Goal: Information Seeking & Learning: Learn about a topic

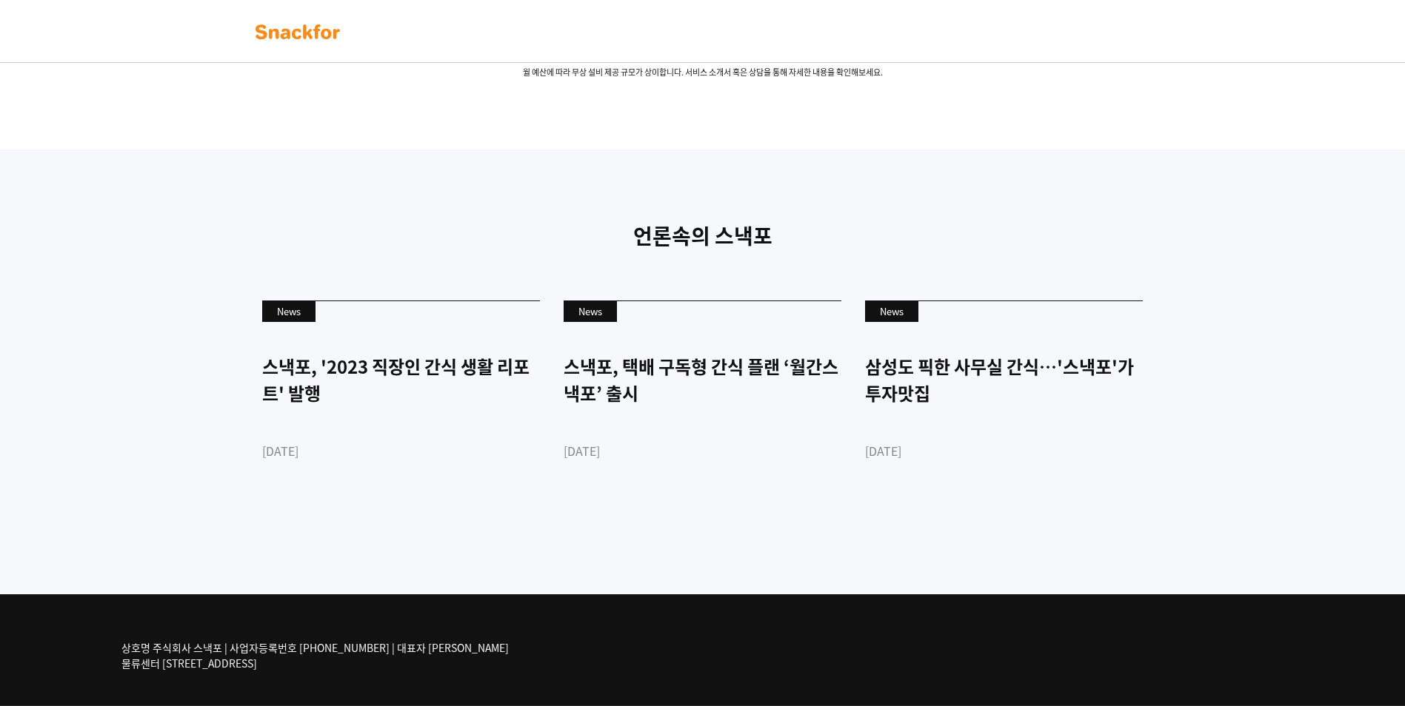
scroll to position [3456, 0]
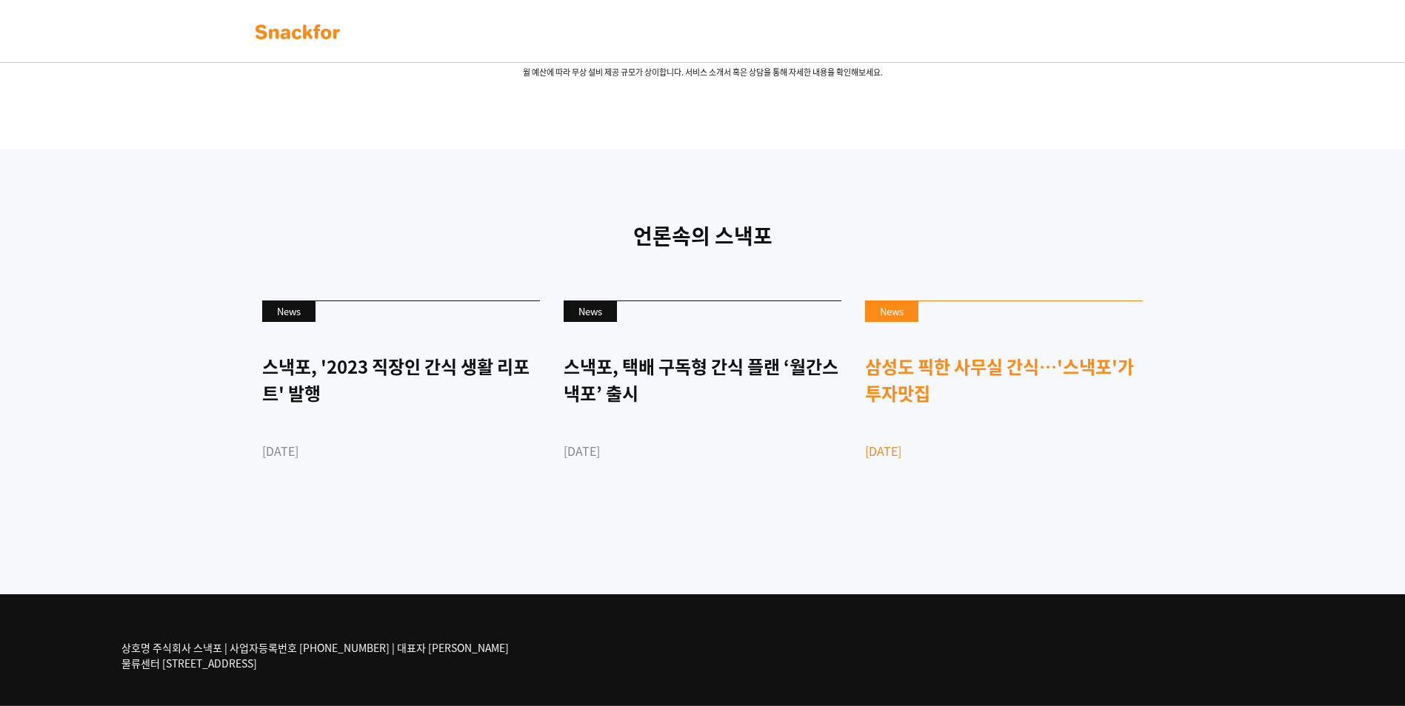
click at [952, 437] on link "News 삼성도 픽한 사무실 간식…'스낵포'가 투자맛집 [DATE]" at bounding box center [1004, 406] width 278 height 211
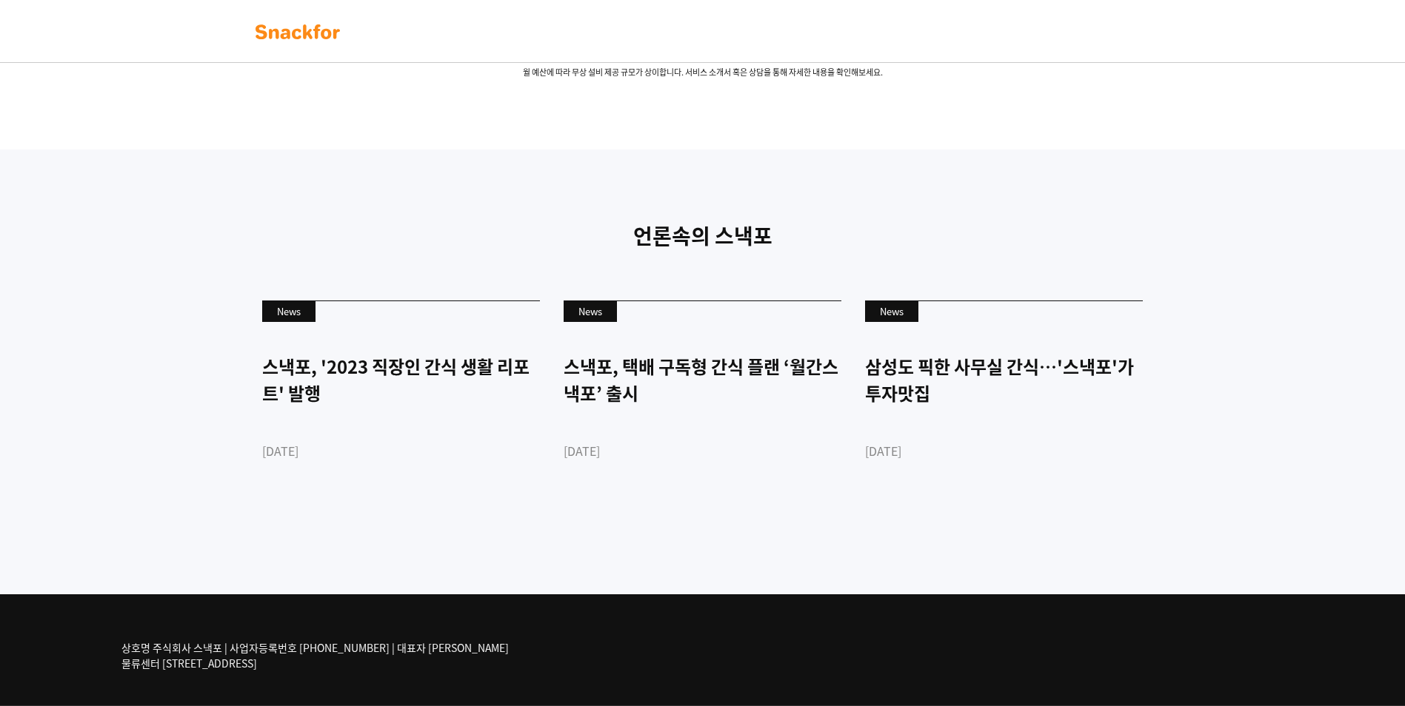
drag, startPoint x: 1403, startPoint y: 674, endPoint x: 1415, endPoint y: 577, distance: 97.7
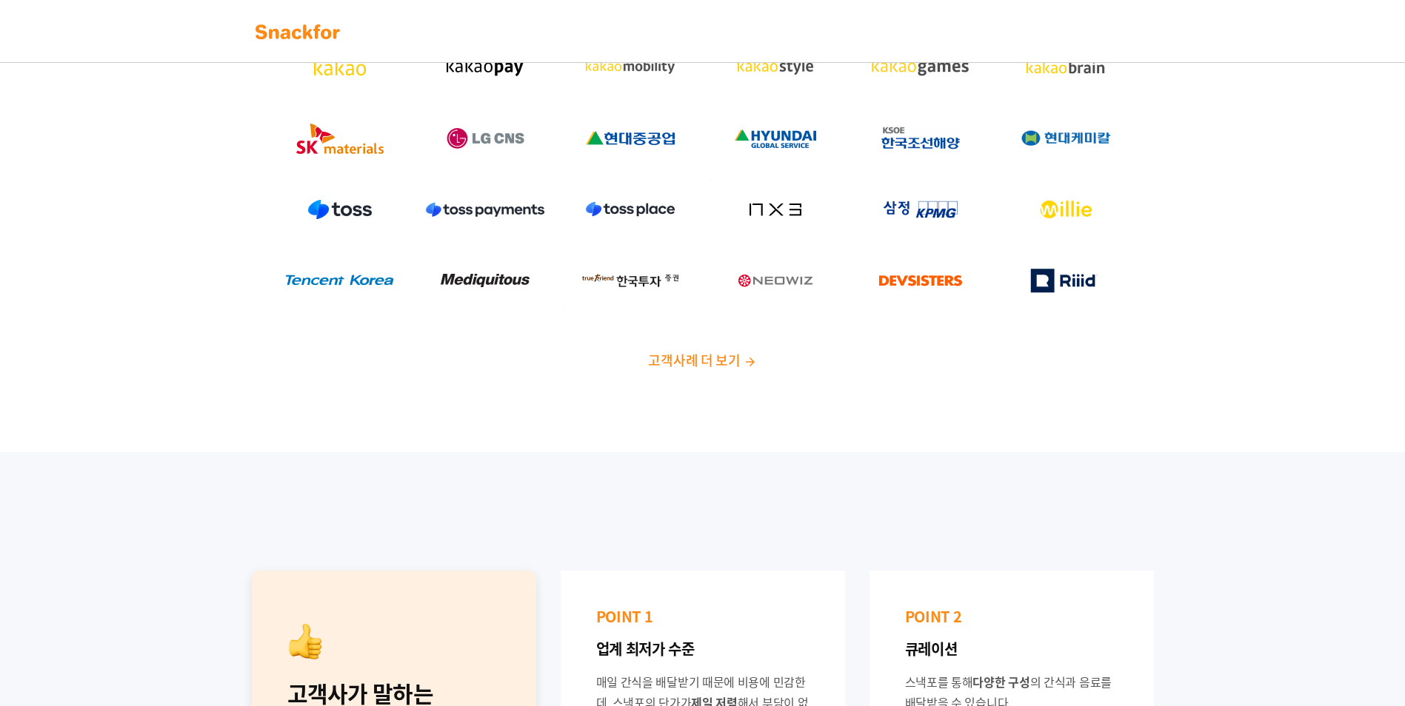
scroll to position [0, 0]
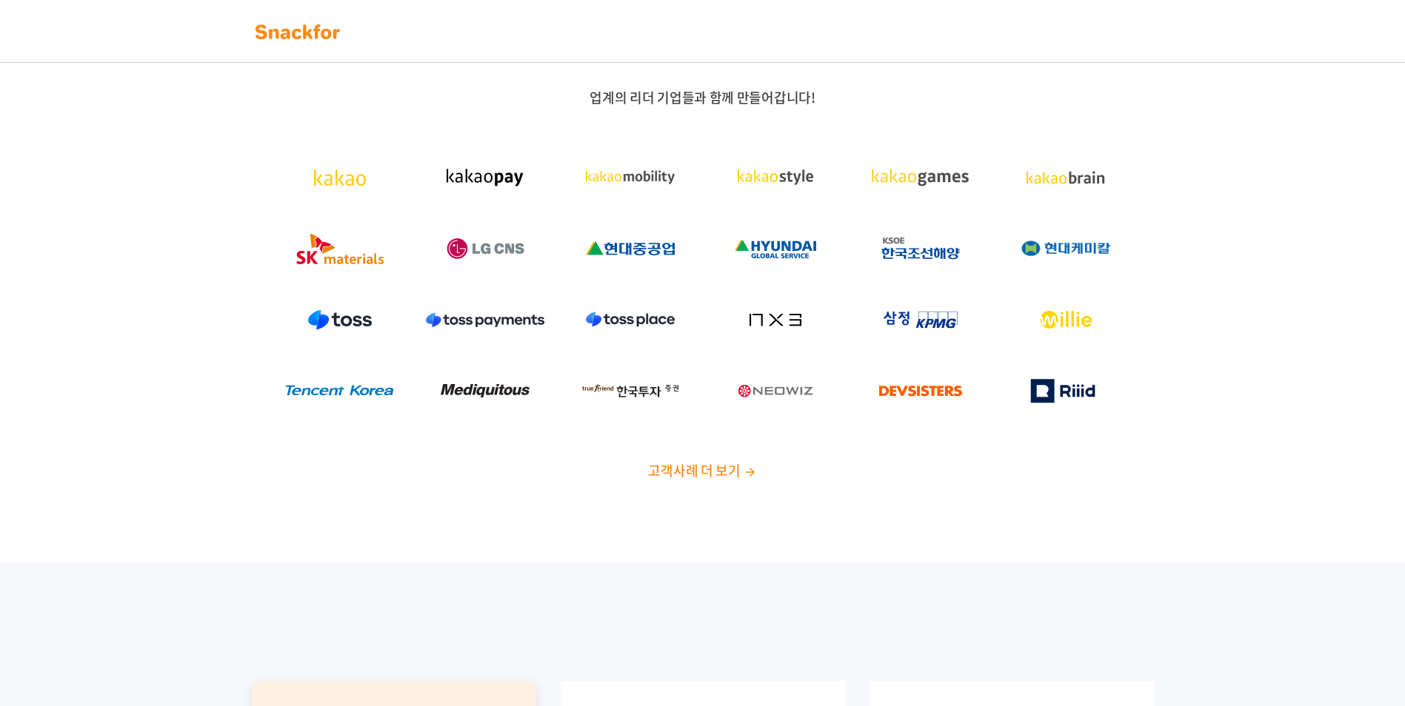
click at [313, 23] on img at bounding box center [297, 32] width 93 height 24
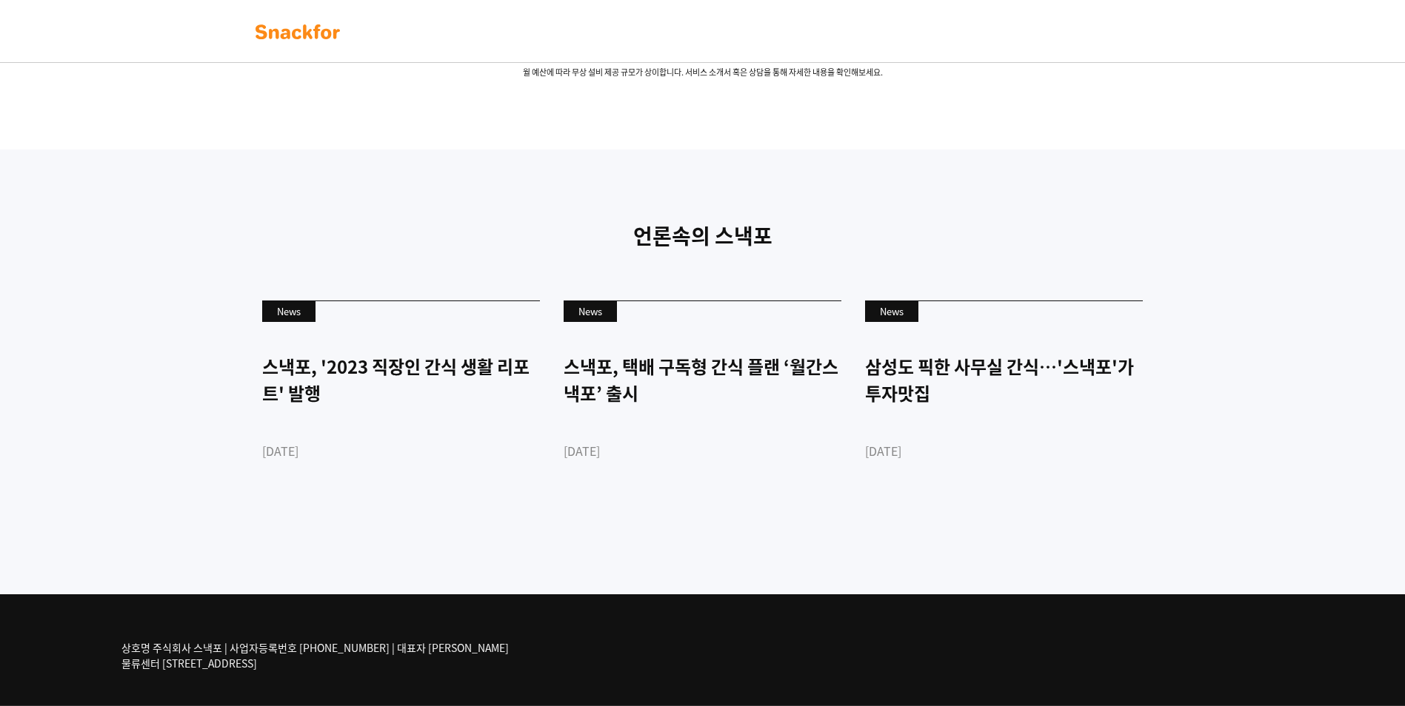
scroll to position [3228, 0]
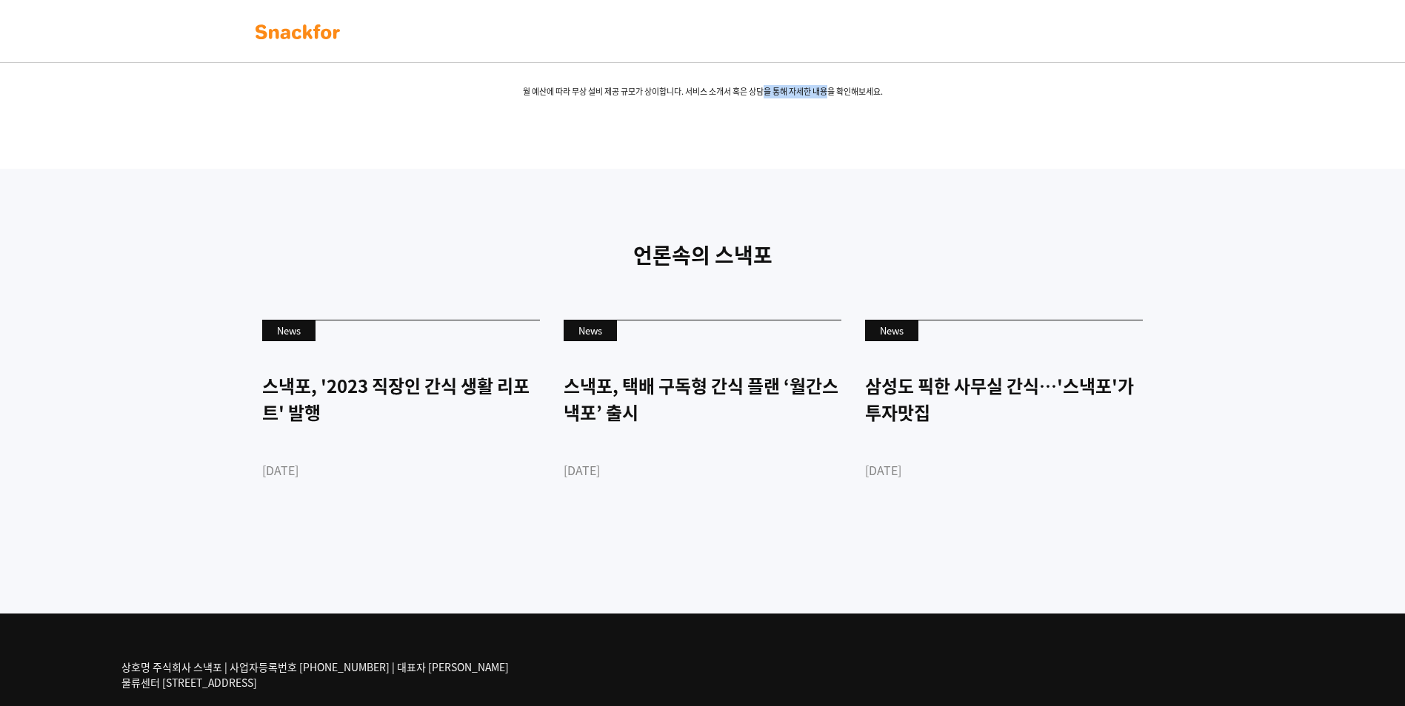
drag, startPoint x: 777, startPoint y: 298, endPoint x: 897, endPoint y: 305, distance: 120.2
click at [897, 98] on span "월 예산에 따라 무상 설비 제공 규모가 상이합니다. 서비스 소개서 혹은 상담을 통해 자세한 내용을 확인해보세요." at bounding box center [703, 92] width 926 height 13
drag, startPoint x: 897, startPoint y: 305, endPoint x: 915, endPoint y: 309, distance: 18.2
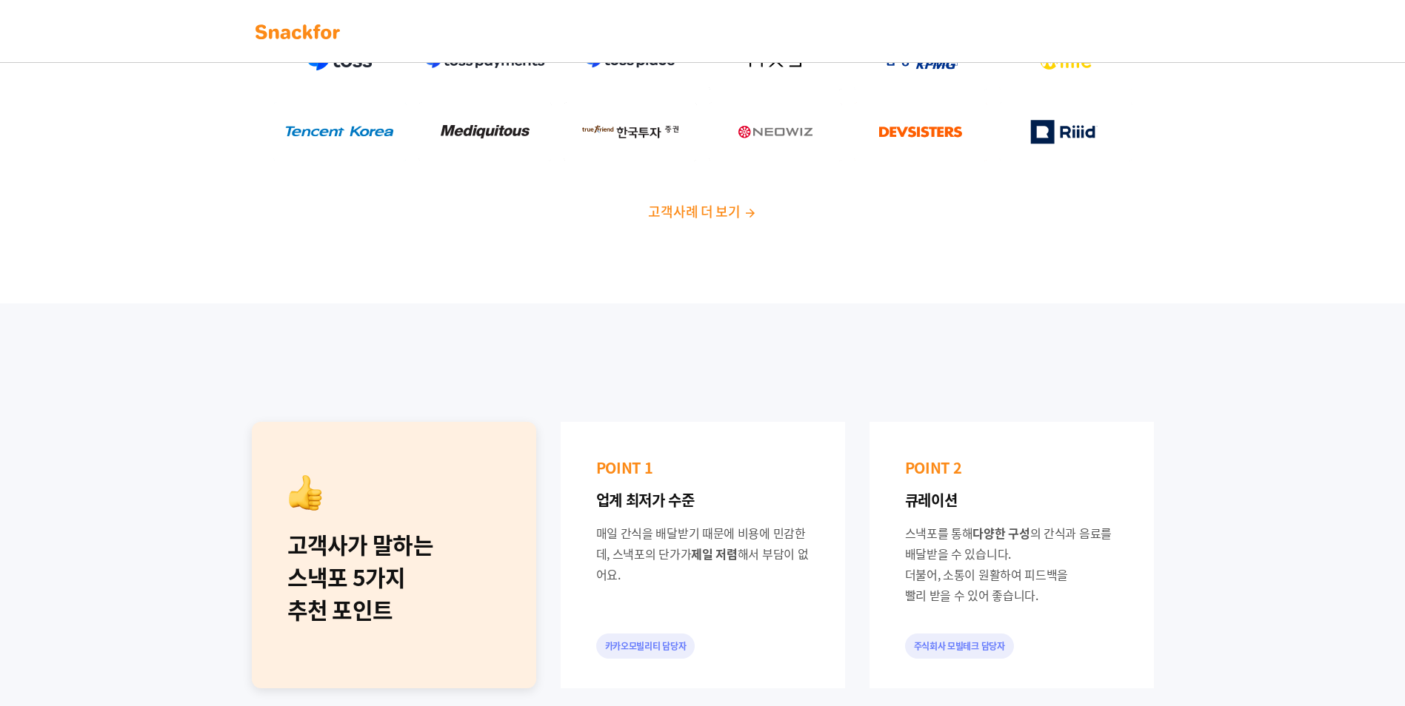
scroll to position [0, 0]
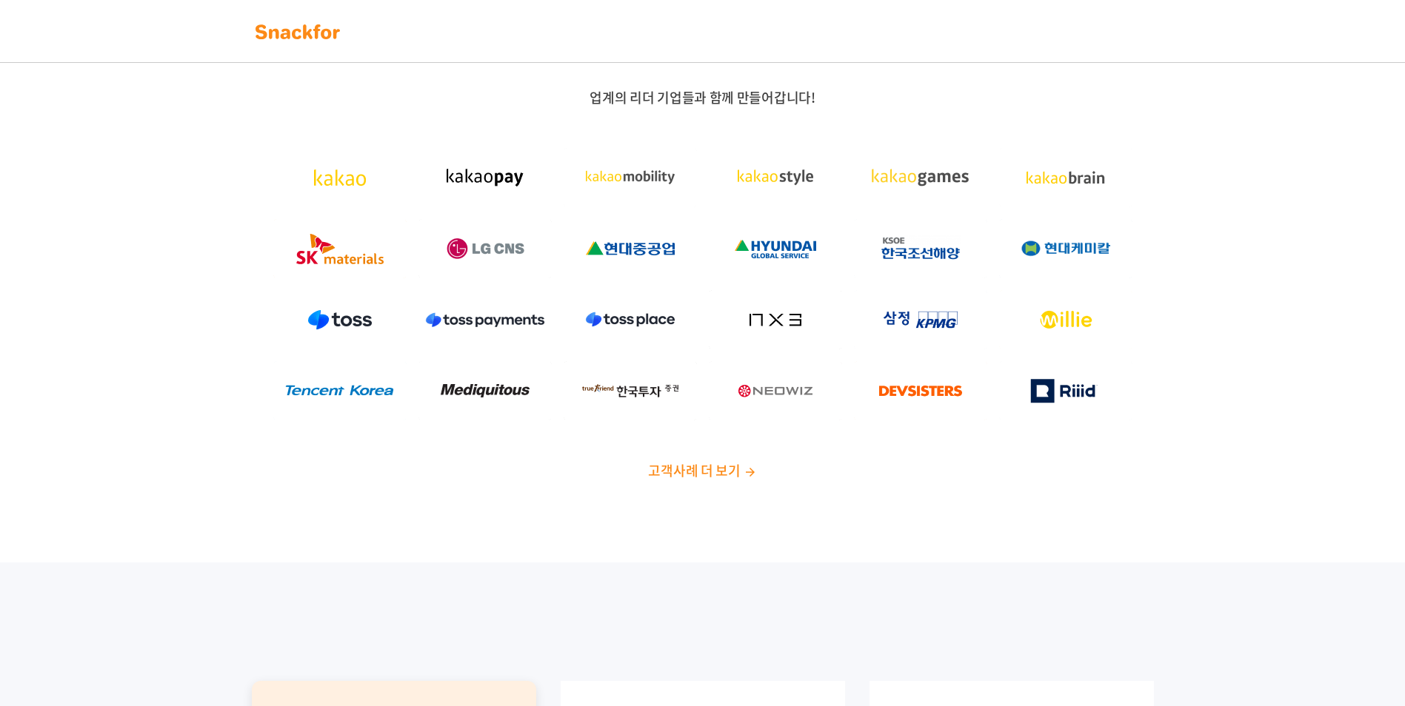
click at [695, 472] on span "고객사례 더 보기" at bounding box center [694, 471] width 92 height 20
click at [732, 87] on div "업계의 리더 기업들과 함께 만들어갑니다! 고객사례 더 보기" at bounding box center [702, 290] width 1405 height 545
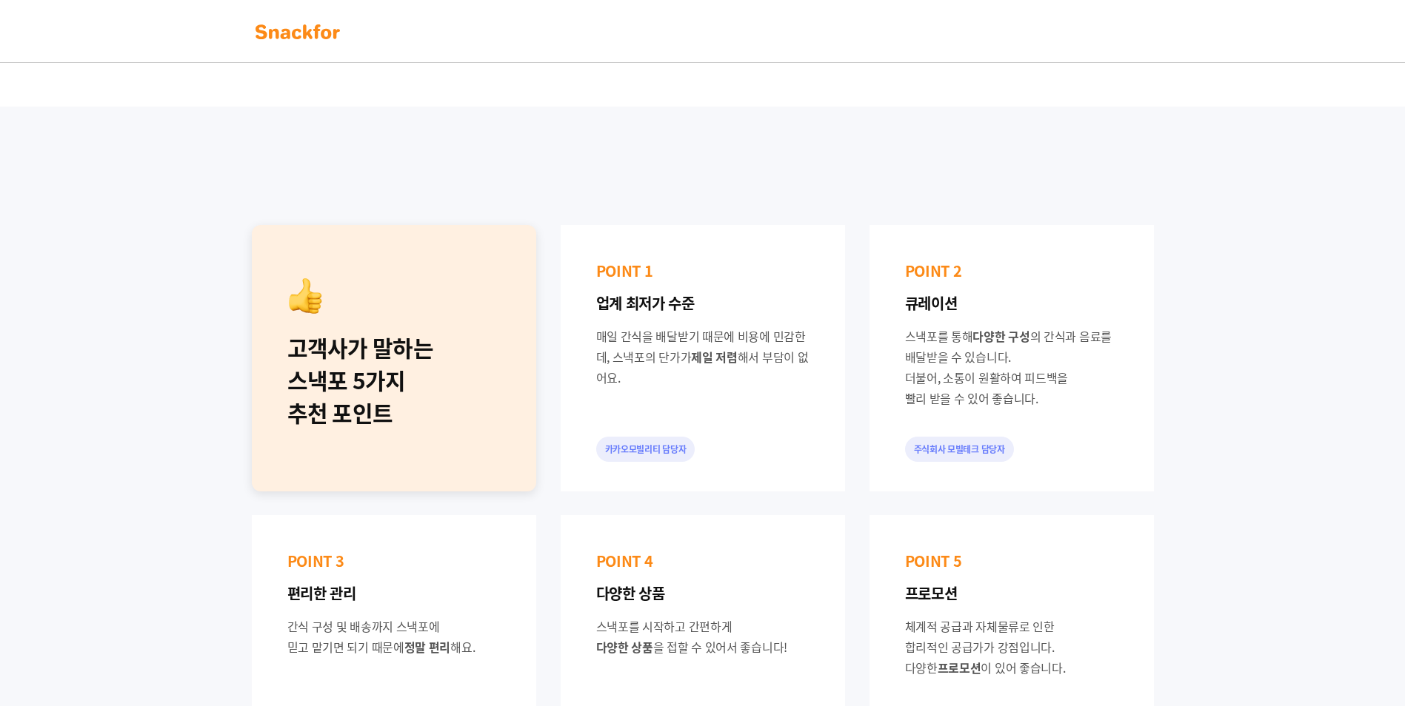
scroll to position [667, 0]
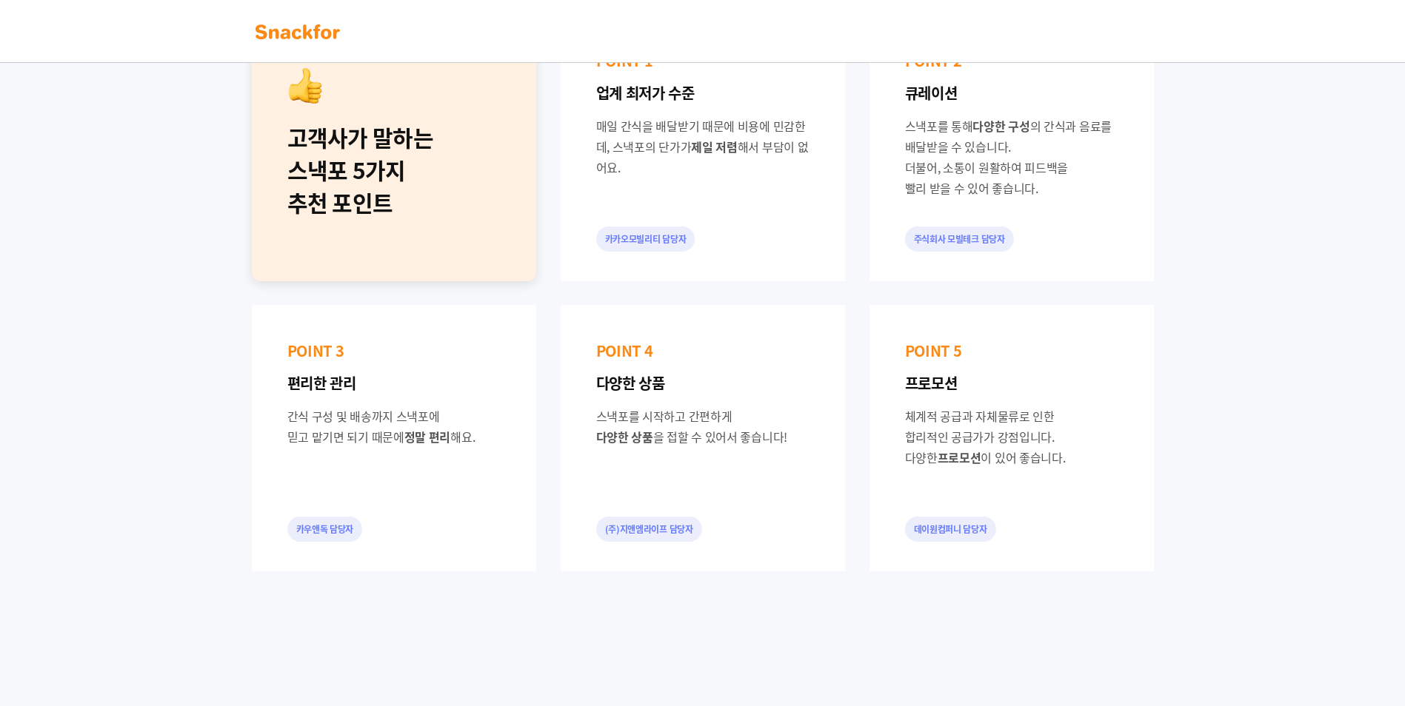
drag, startPoint x: 427, startPoint y: 213, endPoint x: 410, endPoint y: 268, distance: 58.1
click at [427, 213] on div "고객사가 말하는 스낵포 5가지 추천 포인트" at bounding box center [393, 170] width 213 height 98
click at [346, 532] on div "카우앤독 담당자" at bounding box center [325, 529] width 76 height 25
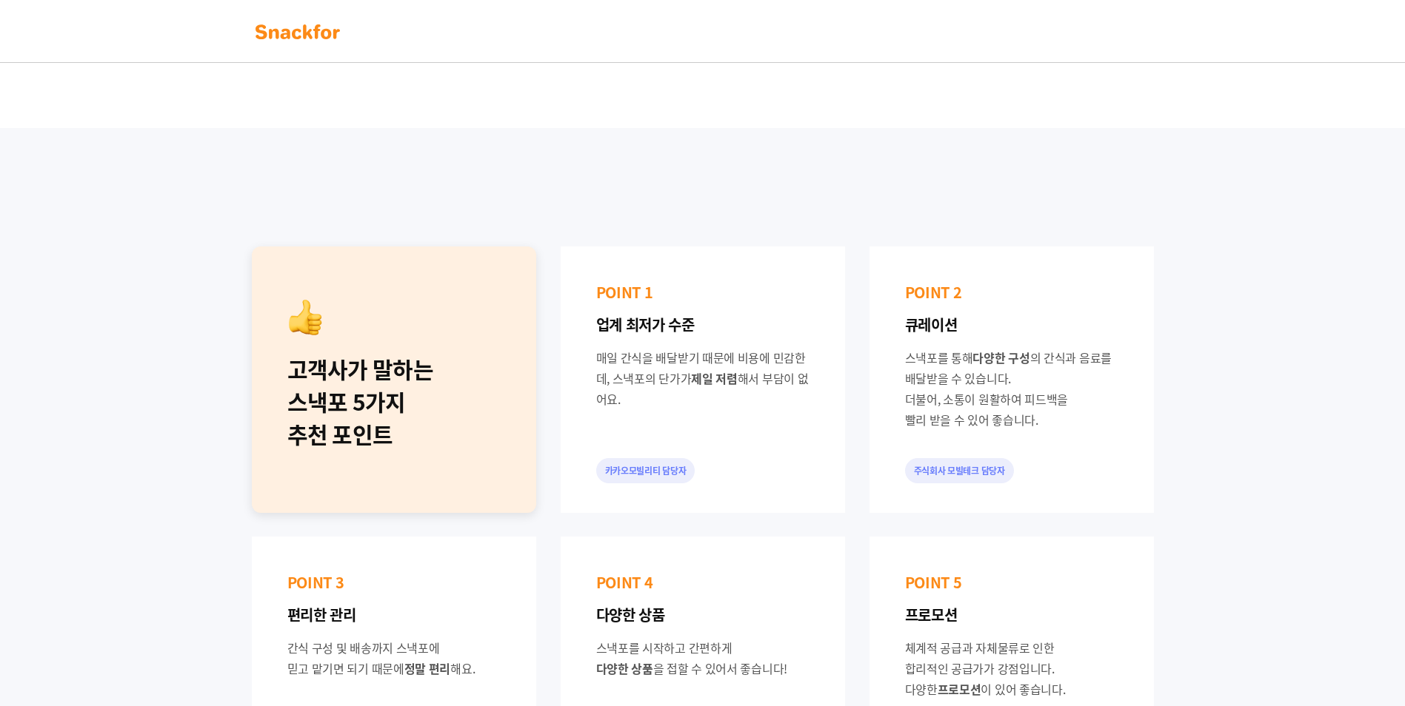
scroll to position [219, 0]
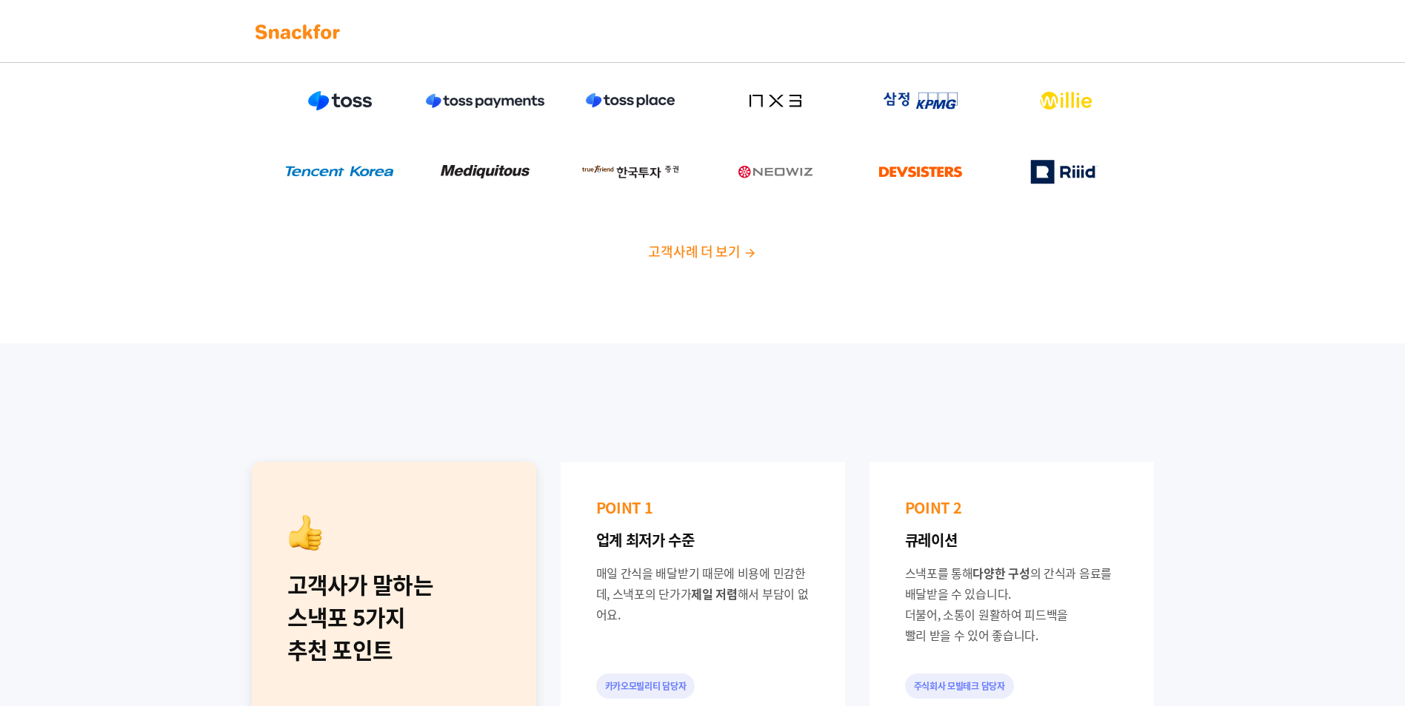
click at [1303, 267] on div "업계의 리더 기업들과 함께 만들어갑니다! 고객사례 더 보기" at bounding box center [702, 71] width 1405 height 545
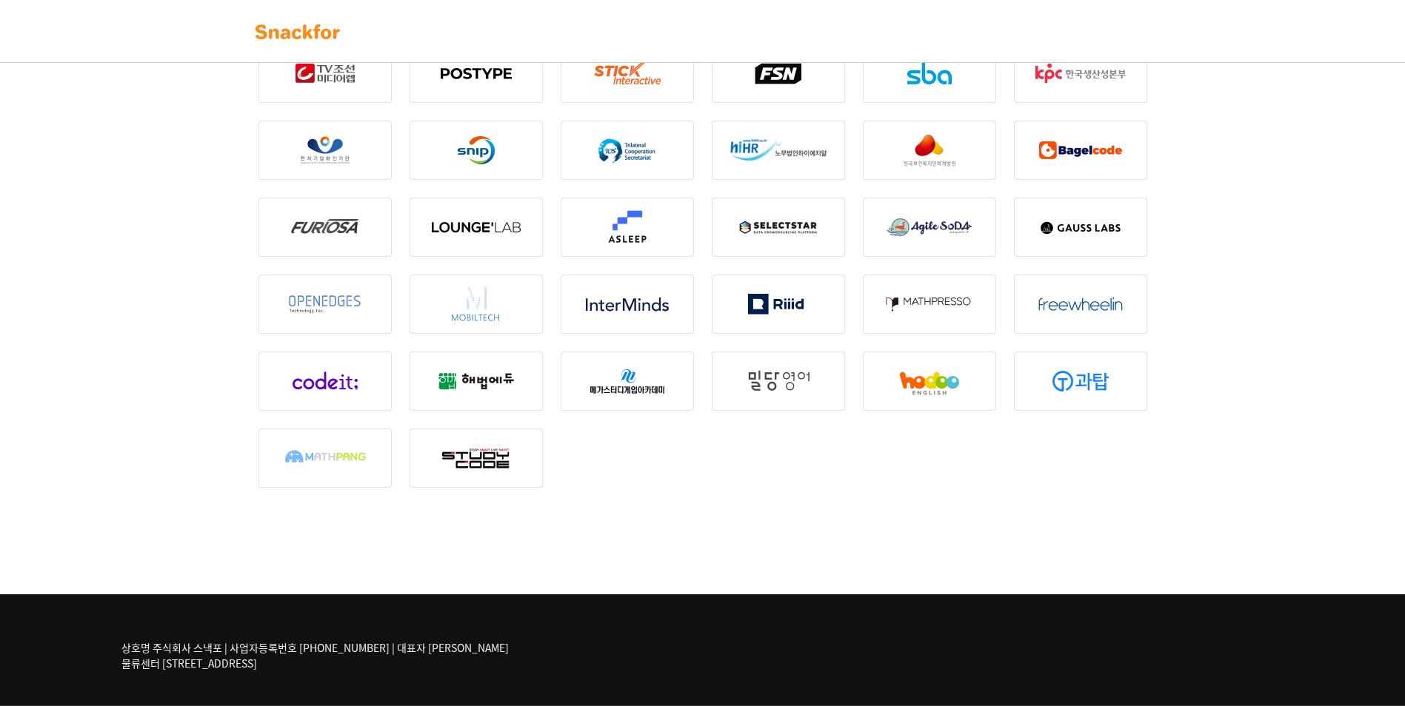
scroll to position [1111, 0]
